Goal: Task Accomplishment & Management: Manage account settings

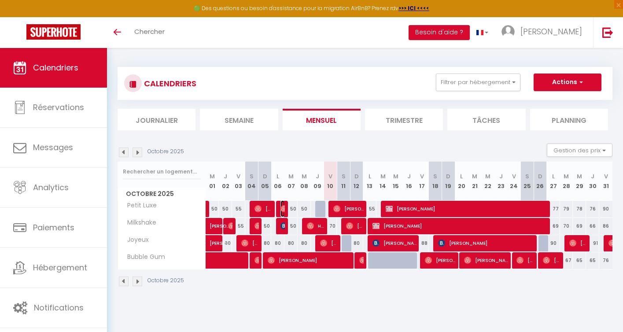
click at [284, 208] on img at bounding box center [283, 208] width 7 height 7
select select "OK"
select select "0"
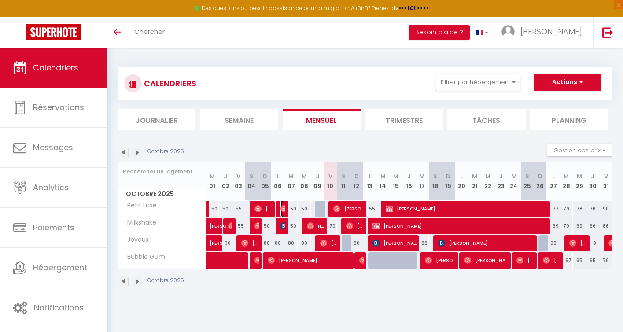
select select "1"
select select
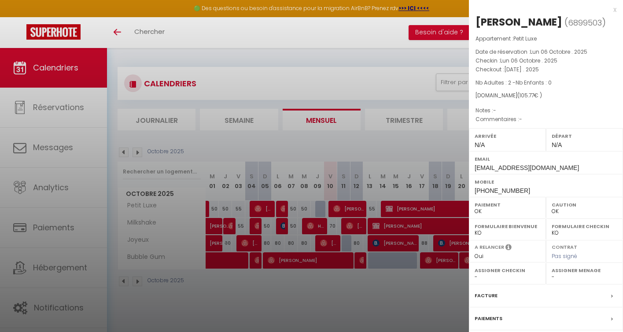
click at [304, 297] on div at bounding box center [311, 166] width 623 height 332
